Goal: Transaction & Acquisition: Purchase product/service

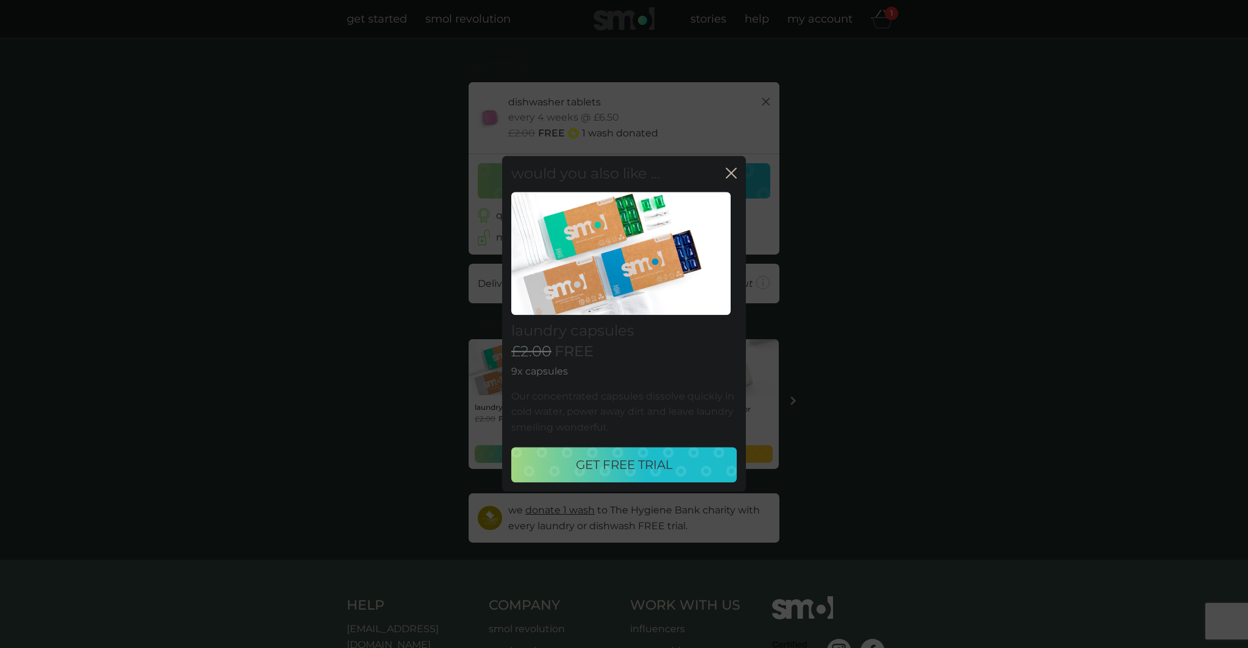
click at [626, 461] on p "GET FREE TRIAL" at bounding box center [624, 465] width 97 height 19
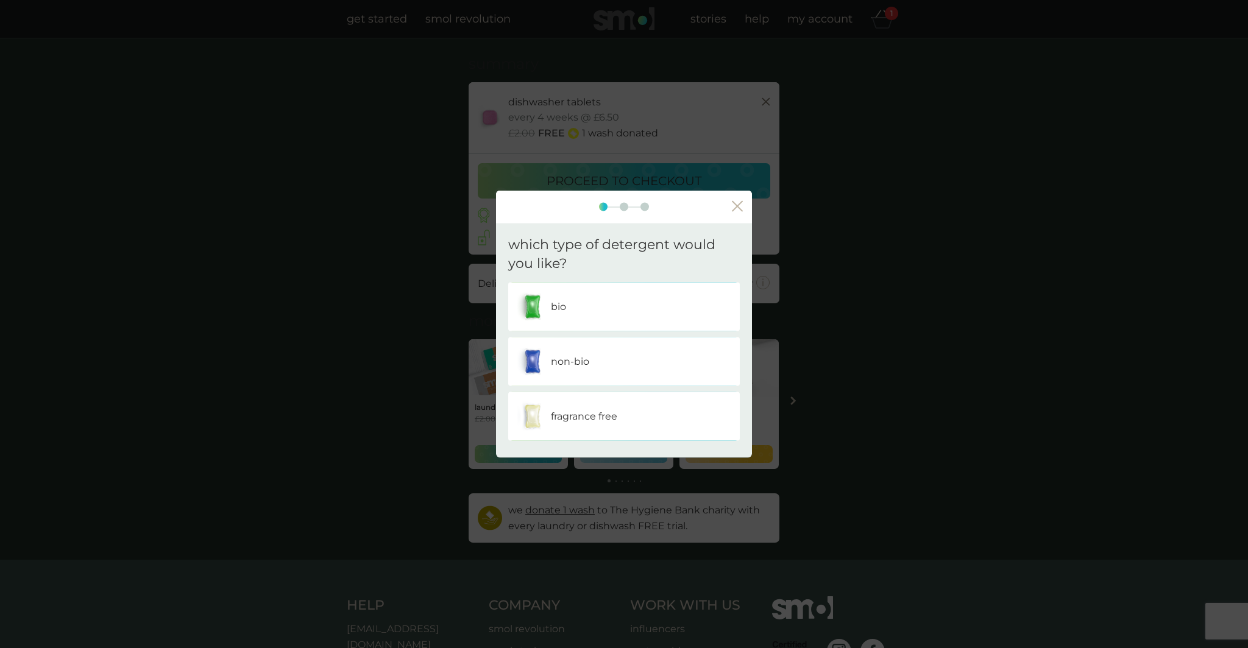
click at [551, 300] on p "bio" at bounding box center [558, 307] width 15 height 16
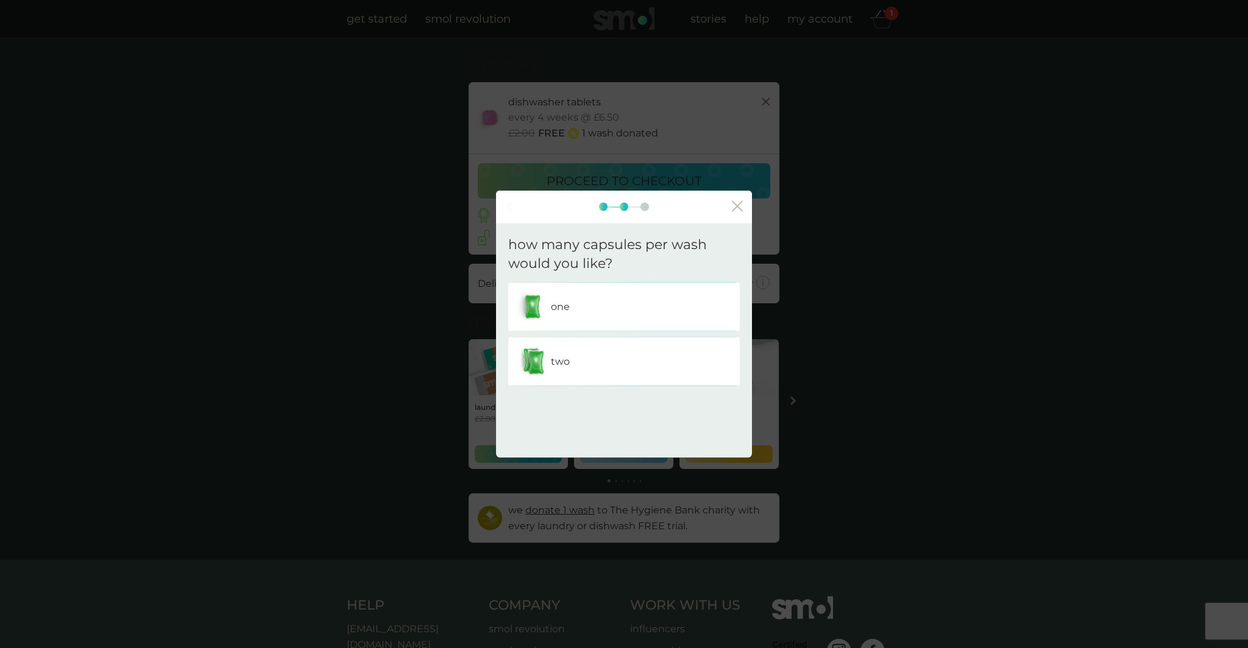
click at [617, 303] on div "one" at bounding box center [623, 306] width 213 height 30
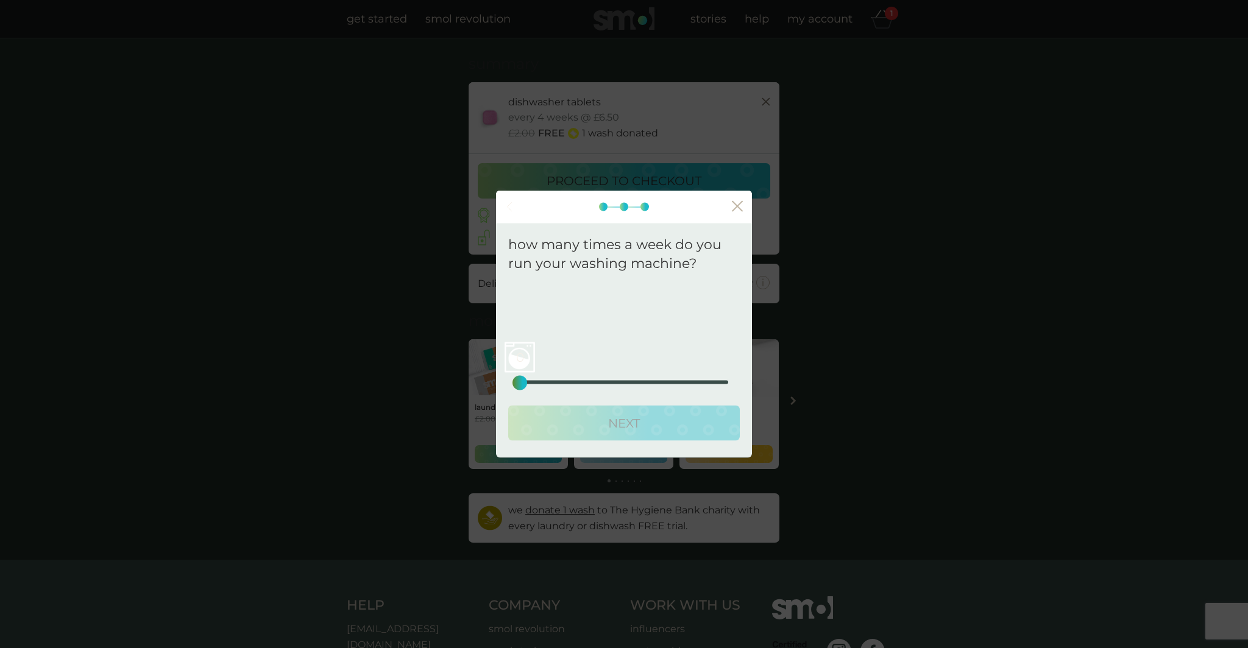
click at [517, 386] on div "We recommend a plan delivery frequency of . 0 0 12.5 25" at bounding box center [624, 336] width 232 height 108
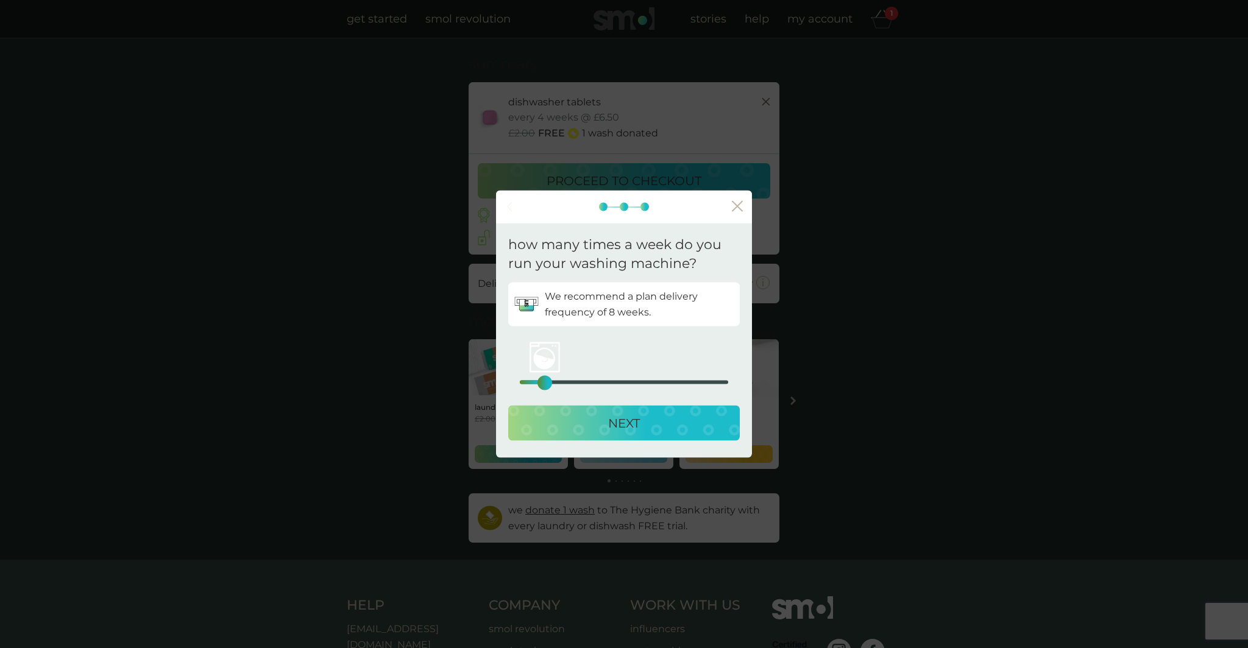
drag, startPoint x: 517, startPoint y: 386, endPoint x: 542, endPoint y: 384, distance: 24.4
click at [542, 384] on div "3" at bounding box center [544, 382] width 5 height 5
click at [612, 423] on p "NEXT" at bounding box center [624, 422] width 32 height 19
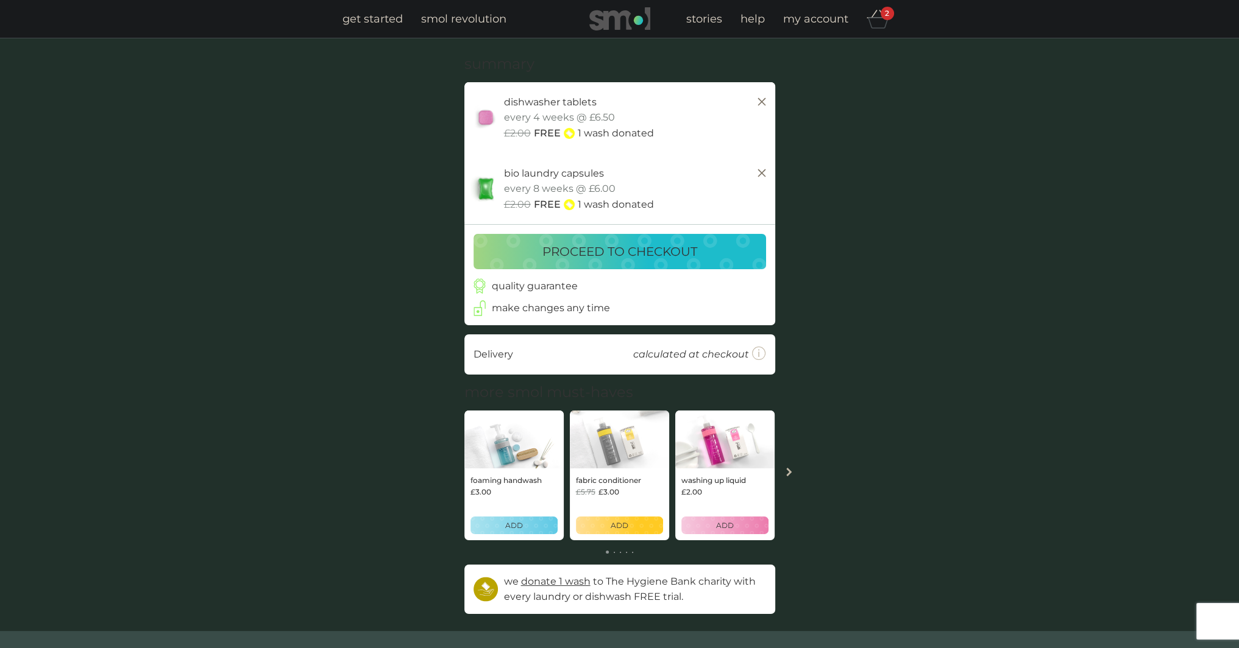
click at [572, 254] on p "proceed to checkout" at bounding box center [619, 251] width 155 height 19
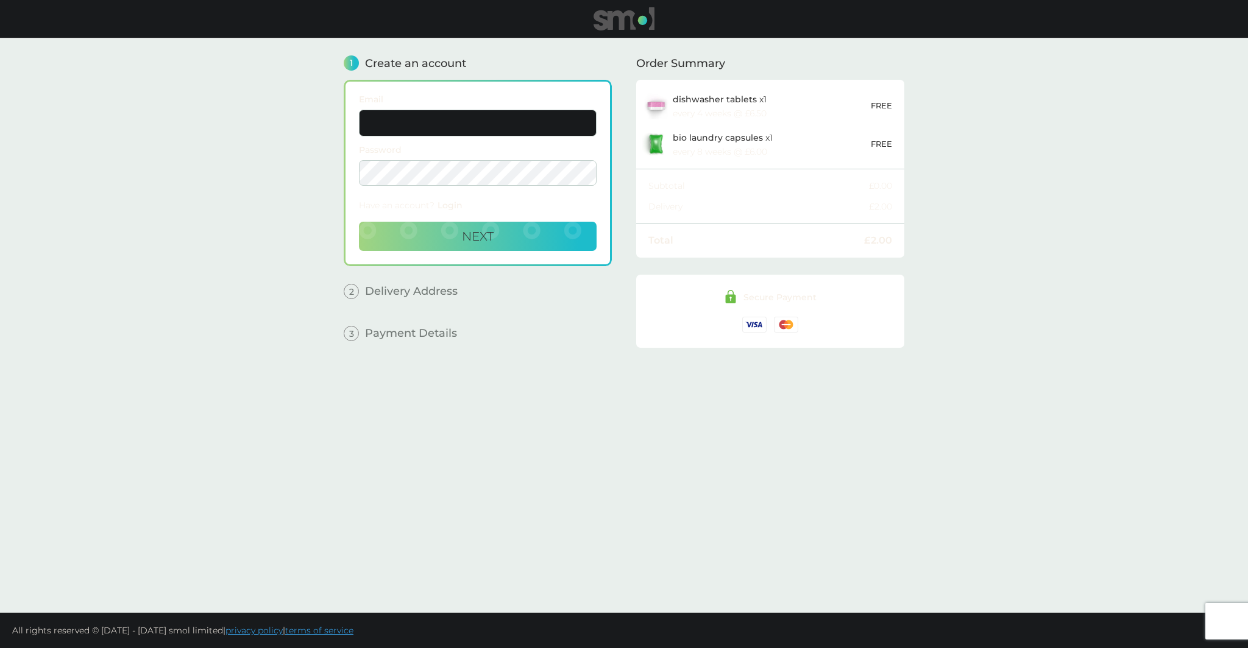
click at [408, 115] on input "Email" at bounding box center [478, 123] width 238 height 27
drag, startPoint x: 477, startPoint y: 129, endPoint x: 287, endPoint y: 142, distance: 190.5
click at [287, 142] on main "1 Create an account Email [EMAIL_ADDRESS][DOMAIN_NAME] Password Have an account…" at bounding box center [624, 325] width 1248 height 575
type input "[EMAIL_ADDRESS][DOMAIN_NAME]"
click at [487, 242] on span "Next" at bounding box center [478, 236] width 32 height 15
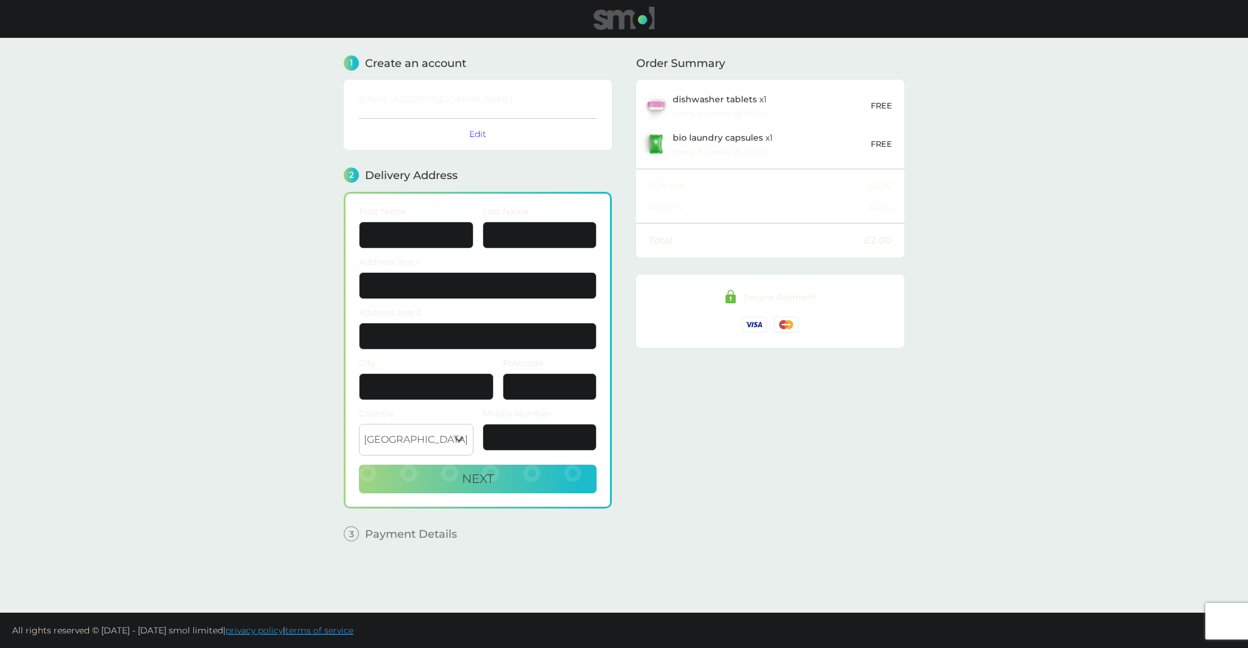
click at [400, 233] on input "First Name" at bounding box center [416, 235] width 115 height 27
type input "[PERSON_NAME]"
type input "RAVEN."
type input "8 [PERSON_NAME] Close"
type input "Hetton le hole"
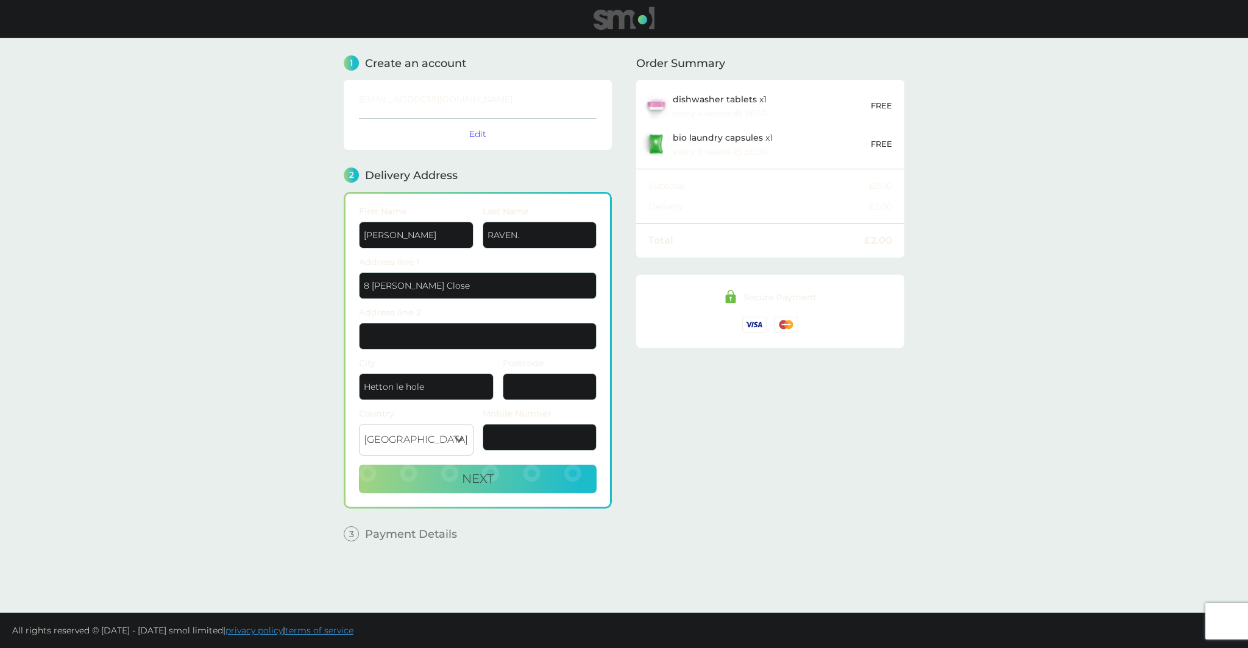
type input "DH5 9GH"
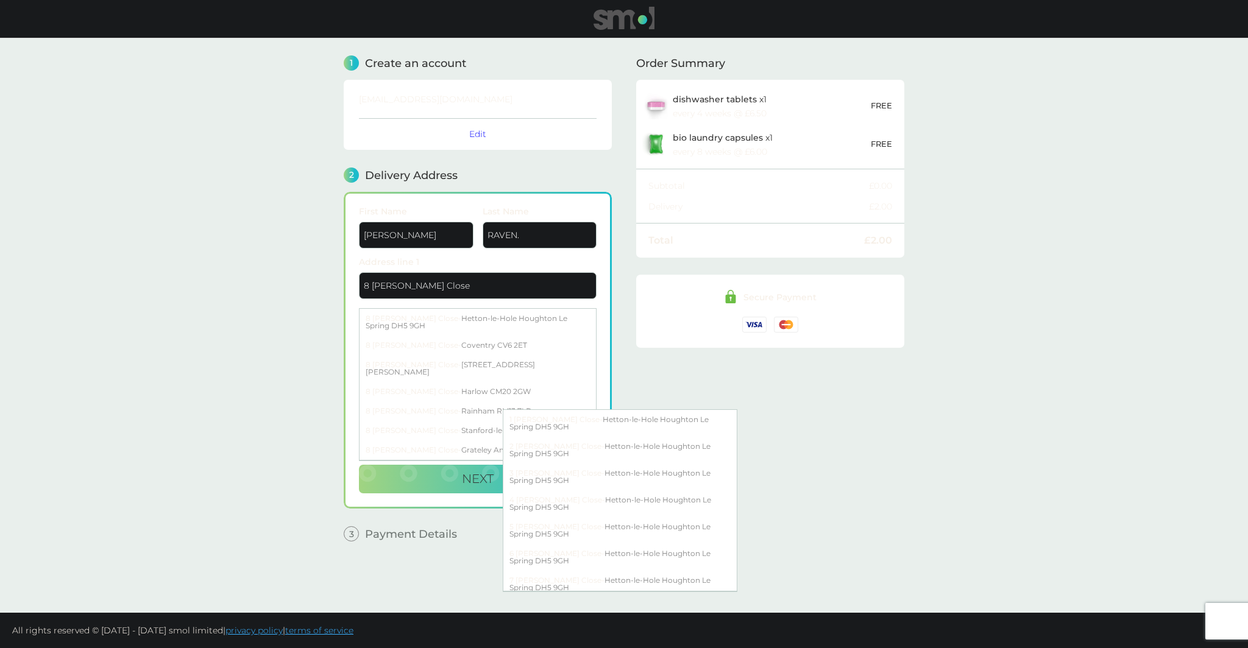
click at [539, 232] on input "RAVEN." at bounding box center [540, 235] width 115 height 27
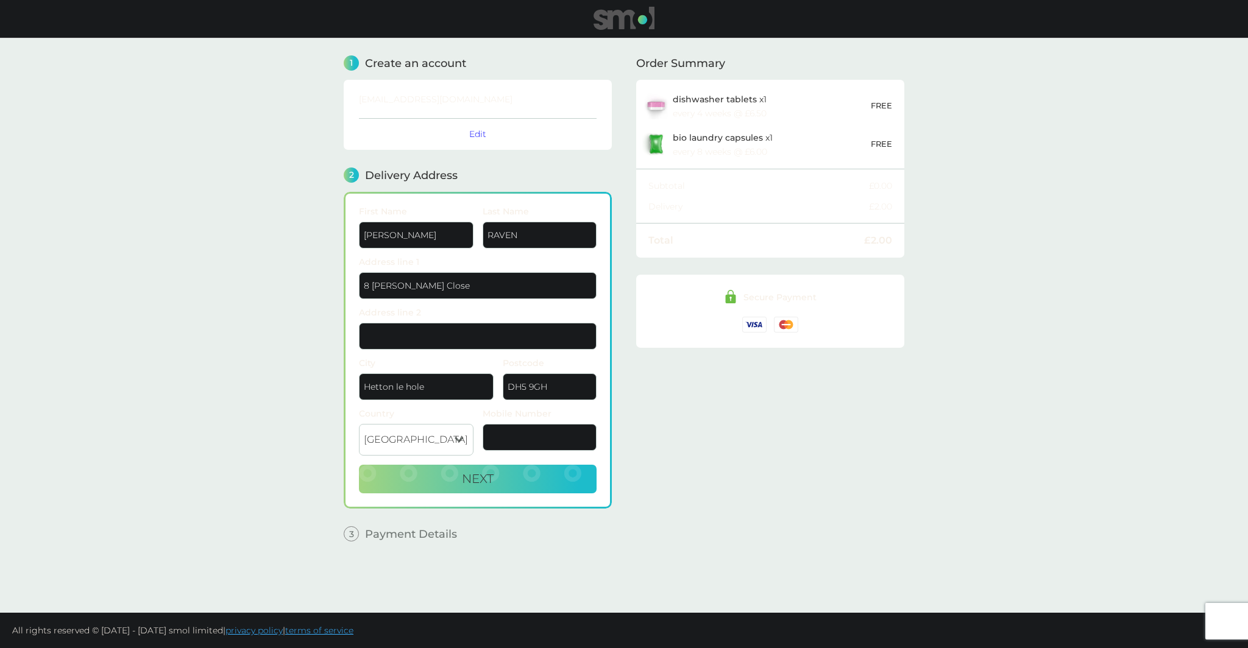
type input "RAVEN"
drag, startPoint x: 419, startPoint y: 288, endPoint x: 426, endPoint y: 286, distance: 7.1
click at [419, 288] on input "8 [PERSON_NAME] Close" at bounding box center [478, 285] width 238 height 27
click at [441, 283] on input "8 [PERSON_NAME] Close" at bounding box center [478, 285] width 238 height 27
click at [416, 326] on input "Address line 2" at bounding box center [478, 336] width 238 height 27
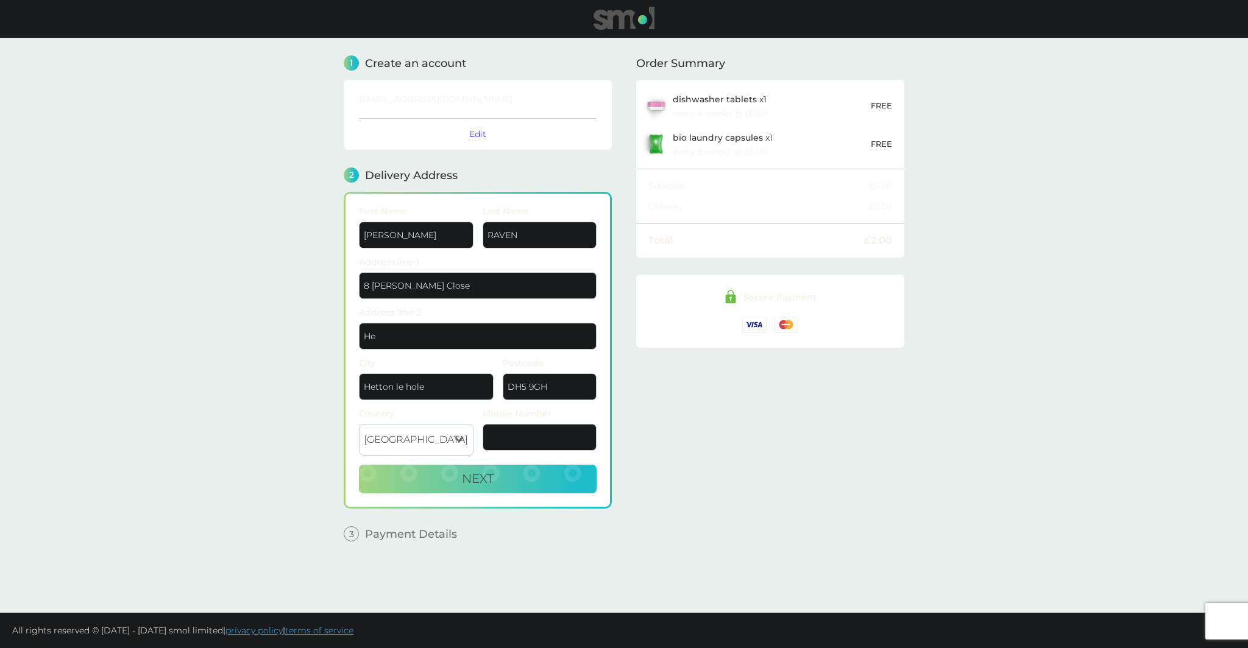
type input "H"
drag, startPoint x: 368, startPoint y: 283, endPoint x: 434, endPoint y: 285, distance: 66.4
click at [434, 285] on input "8 [PERSON_NAME] Close" at bounding box center [478, 285] width 238 height 27
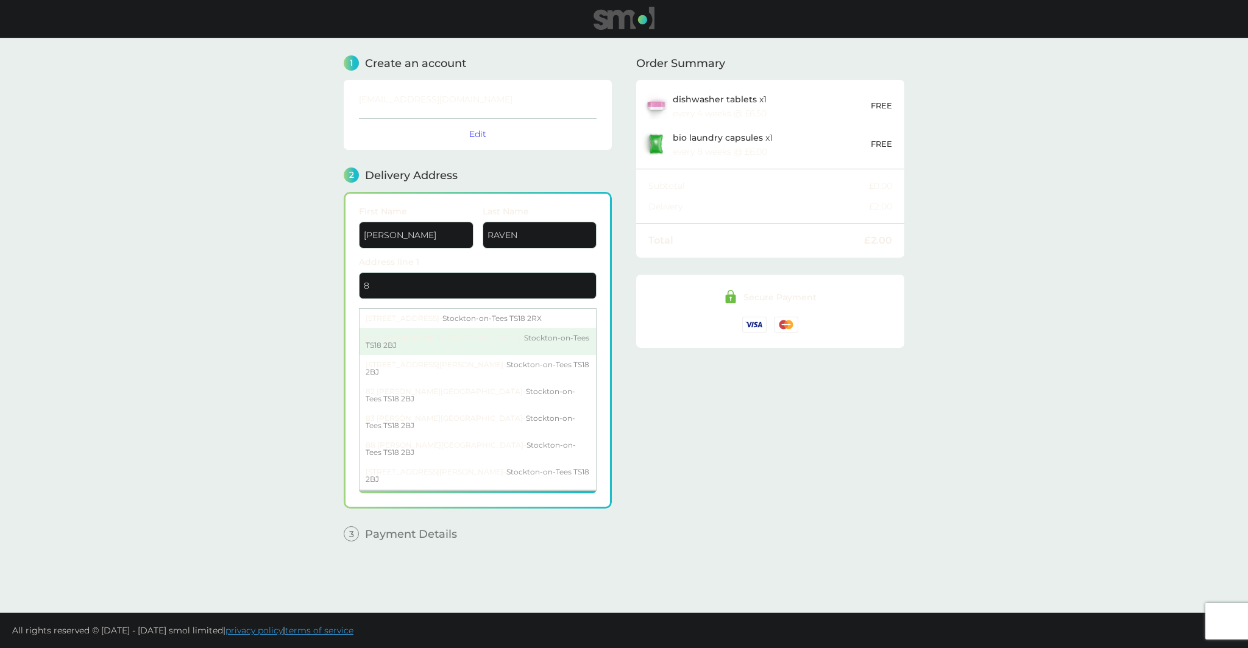
click at [378, 328] on div "[STREET_ADDRESS][PERSON_NAME]" at bounding box center [477, 341] width 236 height 27
type input "81 [PERSON_NAME][GEOGRAPHIC_DATA]"
type input "Stockton-on-Tees"
type input "TS18 2BJ"
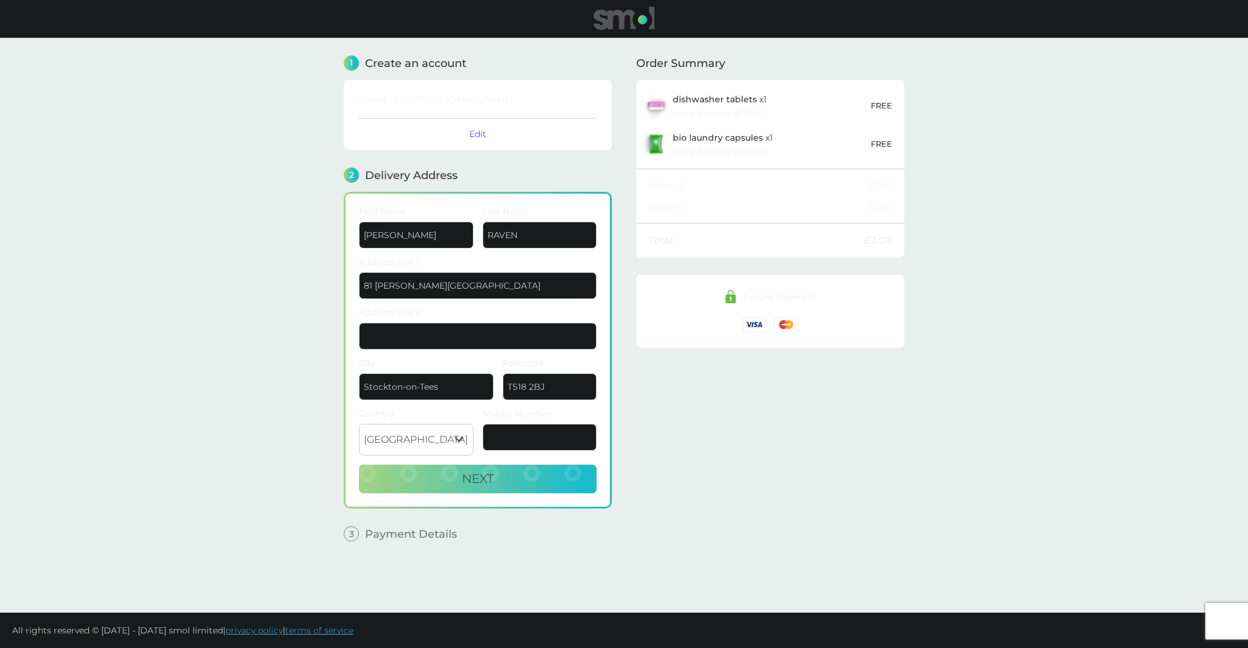
drag, startPoint x: 422, startPoint y: 291, endPoint x: 473, endPoint y: 281, distance: 52.2
click at [383, 288] on input "81 [PERSON_NAME][GEOGRAPHIC_DATA]" at bounding box center [478, 285] width 238 height 27
drag, startPoint x: 476, startPoint y: 281, endPoint x: 329, endPoint y: 280, distance: 146.8
click at [329, 280] on main "1 Create an account [EMAIL_ADDRESS][DOMAIN_NAME] Edit 2 Delivery Address First …" at bounding box center [624, 325] width 1248 height 575
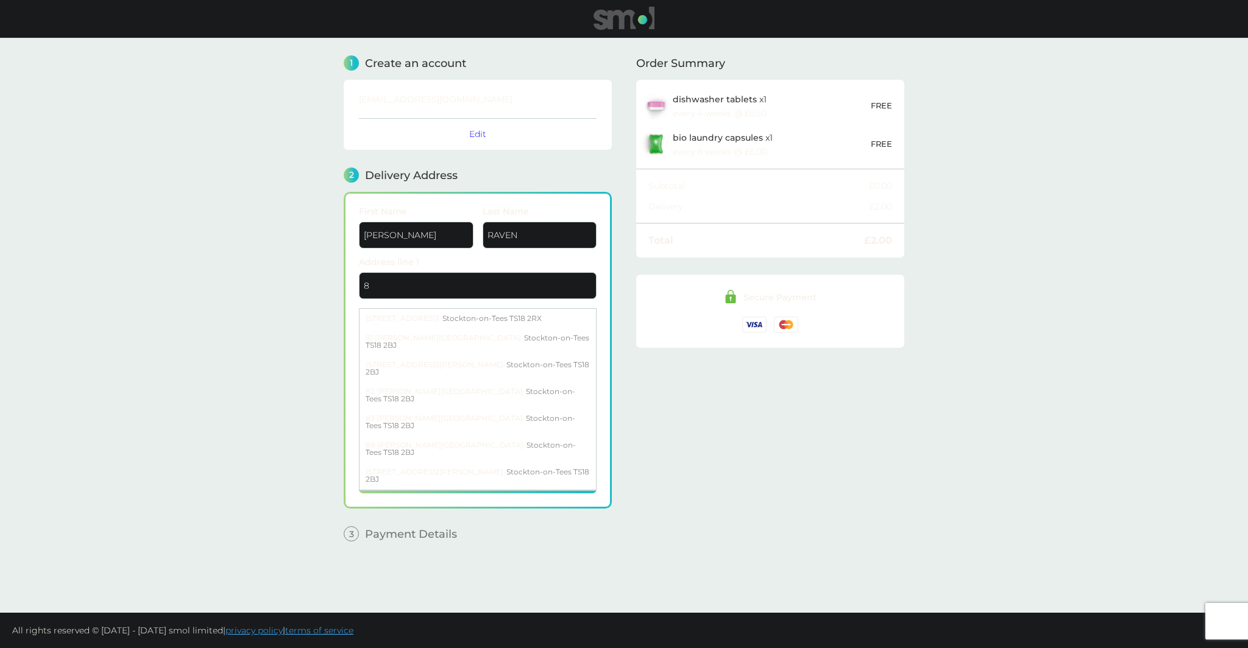
click at [319, 281] on main "1 Create an account [EMAIL_ADDRESS][DOMAIN_NAME] Edit 2 Delivery Address First …" at bounding box center [624, 325] width 1248 height 575
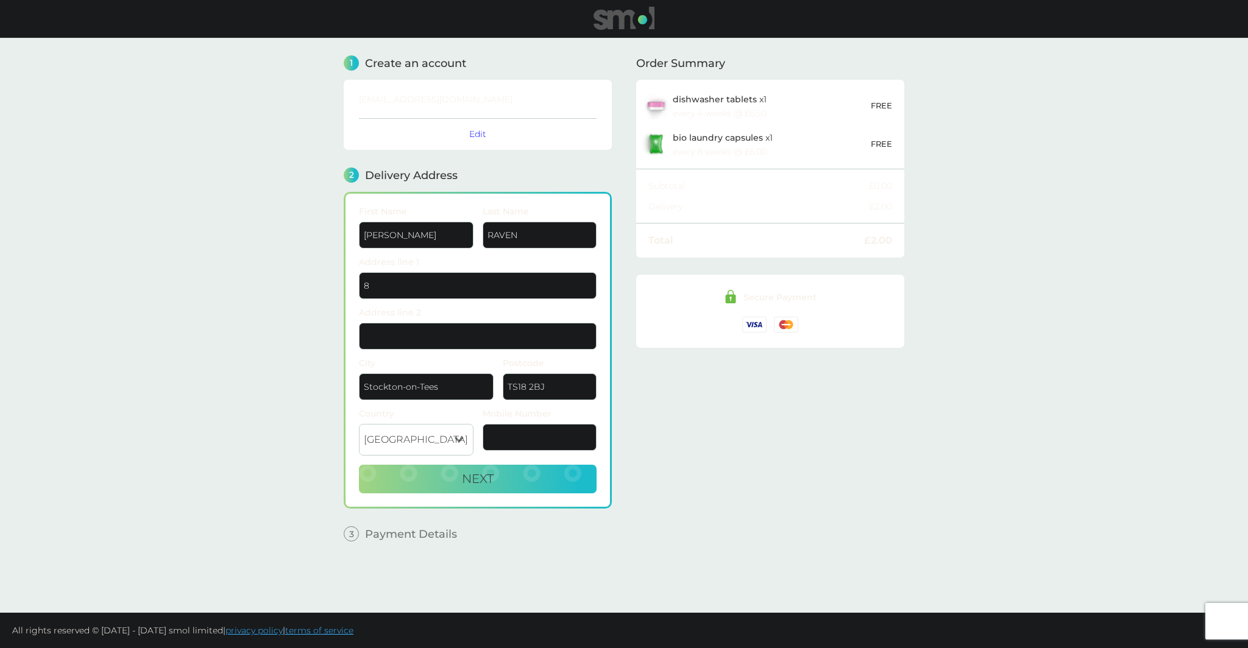
click at [397, 284] on input "8" at bounding box center [478, 285] width 238 height 27
click at [311, 319] on main "1 Create an account [EMAIL_ADDRESS][DOMAIN_NAME] Edit 2 Delivery Address First …" at bounding box center [624, 325] width 1248 height 575
click at [423, 283] on input "8" at bounding box center [478, 285] width 238 height 27
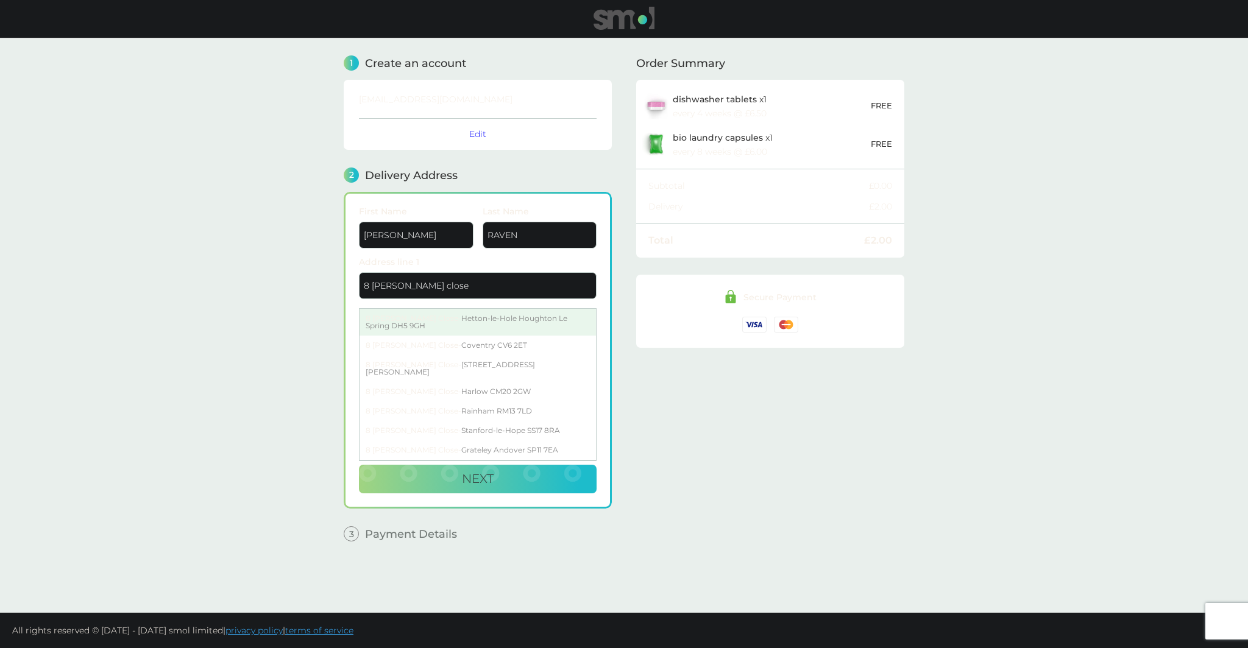
click at [394, 317] on div "8 [PERSON_NAME] Close - Hetton-le-Hole [GEOGRAPHIC_DATA] DH5 9GH" at bounding box center [477, 322] width 236 height 27
type input "8 [PERSON_NAME] Close, [GEOGRAPHIC_DATA]"
type input "Houghton Le Spring"
type input "DH5 9GH"
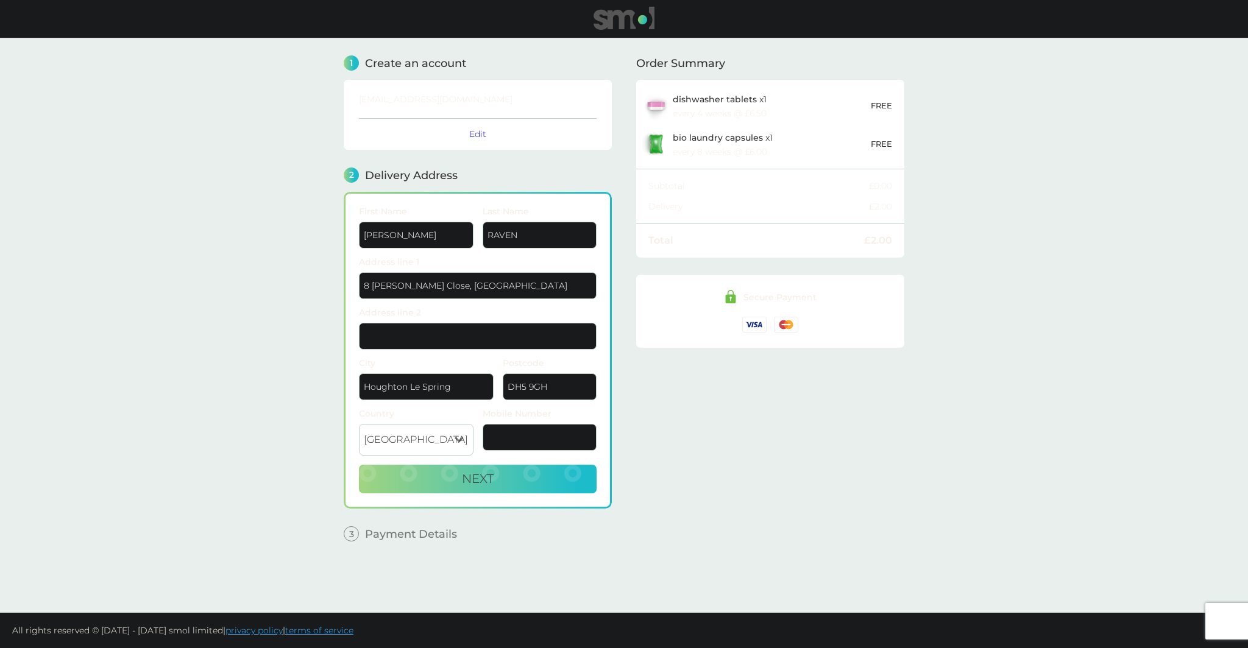
click at [421, 334] on input "Address line 2" at bounding box center [478, 336] width 238 height 27
click at [540, 437] on input "Mobile Number" at bounding box center [540, 437] width 115 height 27
type input "07837 916698"
drag, startPoint x: 551, startPoint y: 422, endPoint x: 467, endPoint y: 419, distance: 83.5
click at [467, 419] on div "Country [GEOGRAPHIC_DATA] [GEOGRAPHIC_DATA] [GEOGRAPHIC_DATA] [GEOGRAPHIC_DATA]…" at bounding box center [478, 436] width 247 height 55
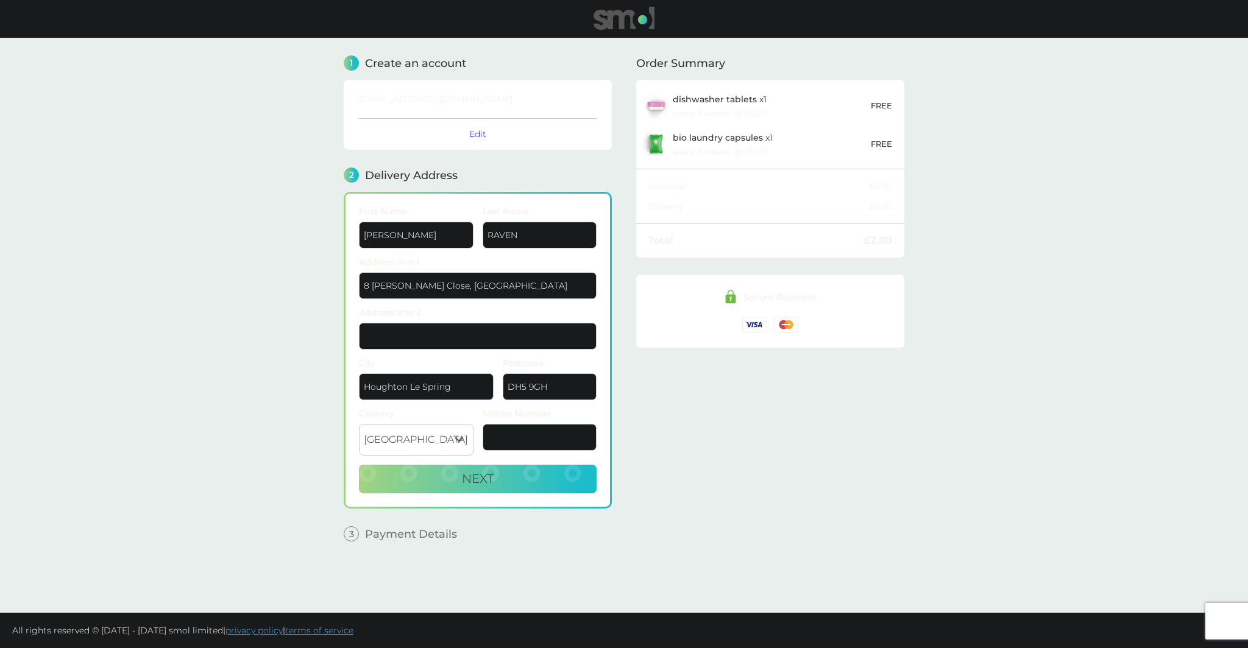
click at [271, 437] on main "1 Create an account [EMAIL_ADDRESS][DOMAIN_NAME] Edit 2 Delivery Address First …" at bounding box center [624, 325] width 1248 height 575
click at [462, 472] on span "Next" at bounding box center [478, 479] width 32 height 15
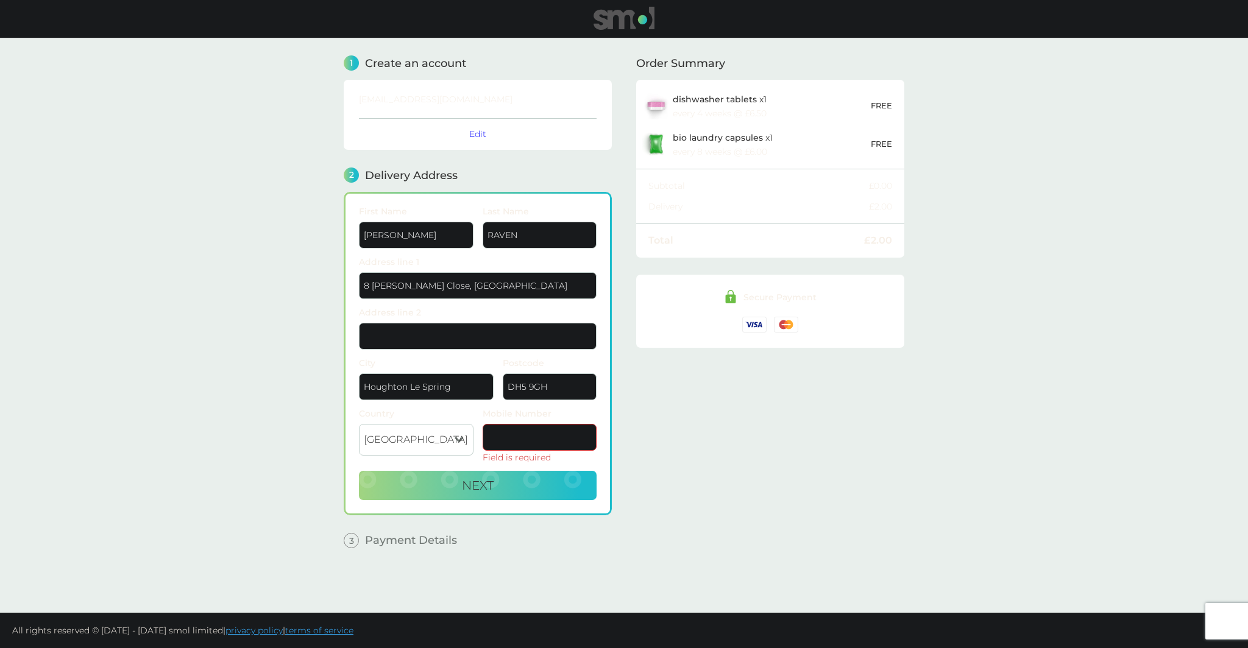
click at [531, 437] on input "Mobile Number" at bounding box center [540, 437] width 115 height 27
type input "07837 916698"
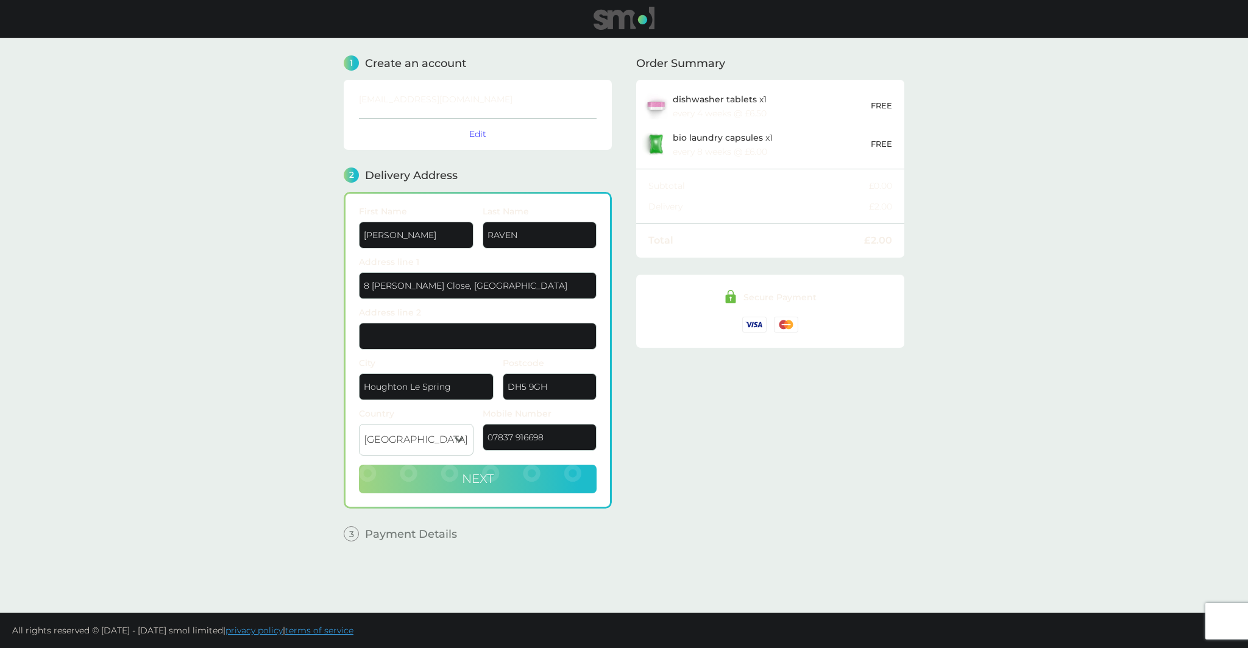
click at [493, 476] on span "Next" at bounding box center [478, 479] width 32 height 15
checkbox input "true"
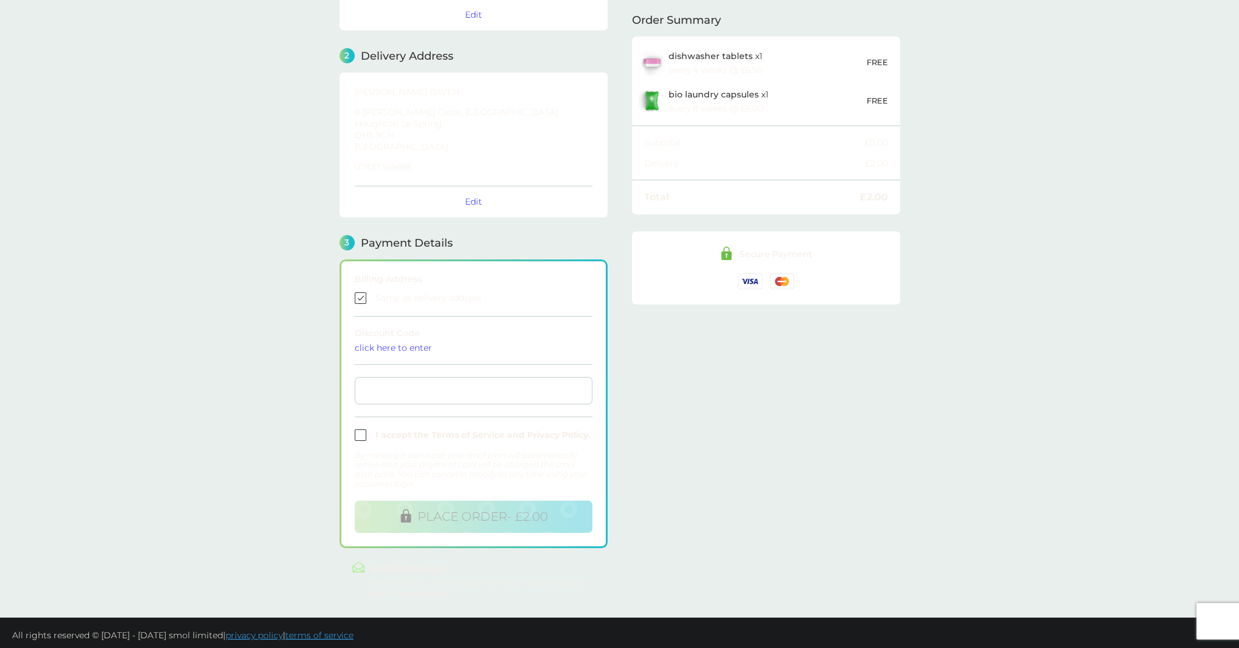
scroll to position [122, 0]
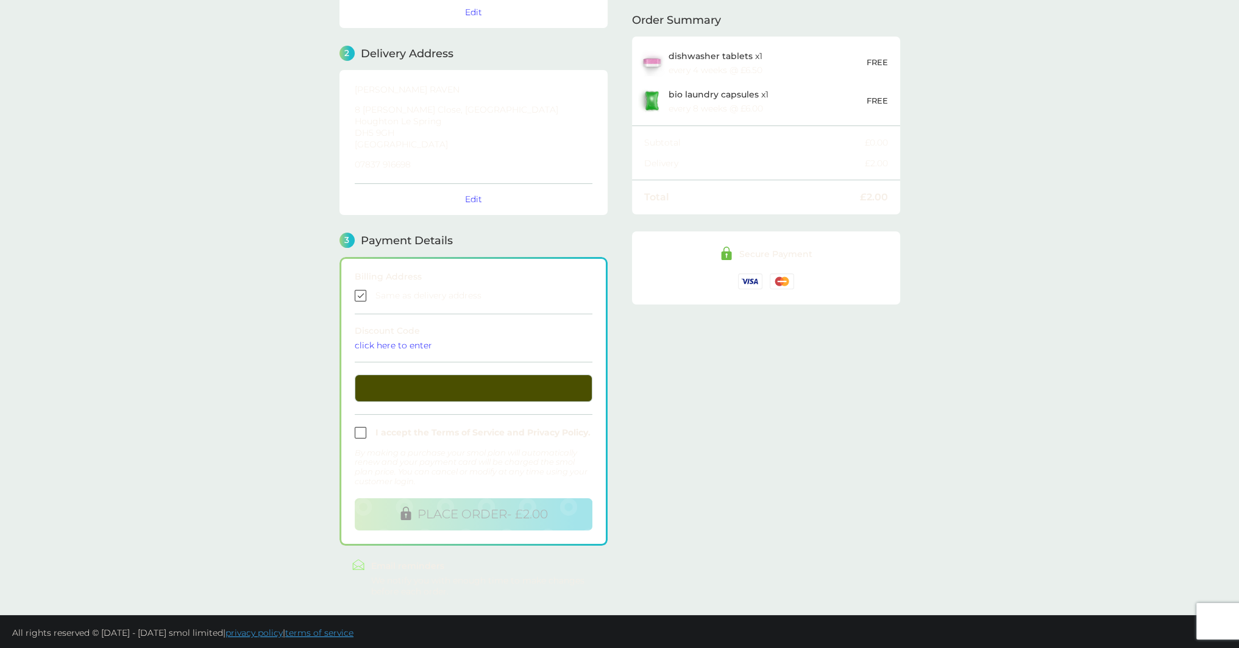
click at [358, 432] on input "checkbox" at bounding box center [474, 433] width 238 height 12
checkbox input "true"
click at [274, 400] on main "1 Create an account [EMAIL_ADDRESS][DOMAIN_NAME] Edit 2 Delivery Address [PERSO…" at bounding box center [619, 266] width 1239 height 699
click at [447, 517] on span "PLACE ORDER - £2.00" at bounding box center [482, 514] width 130 height 15
